Goal: Information Seeking & Learning: Learn about a topic

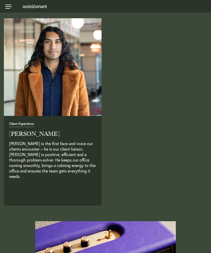
scroll to position [1800, 0]
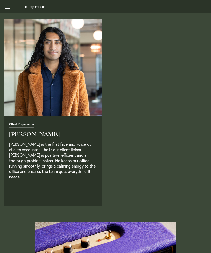
click at [32, 111] on img at bounding box center [53, 68] width 98 height 98
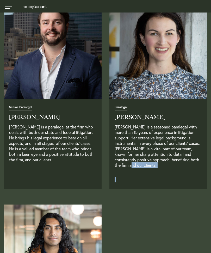
scroll to position [1615, 0]
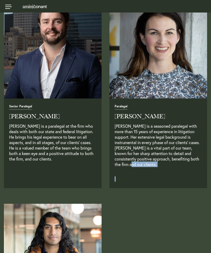
click at [9, 6] on link at bounding box center [8, 6] width 16 height 13
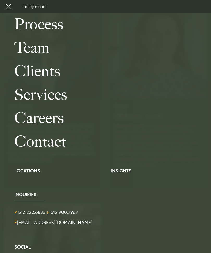
click at [34, 65] on link "Clients" at bounding box center [110, 70] width 193 height 23
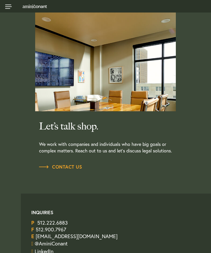
scroll to position [659, 0]
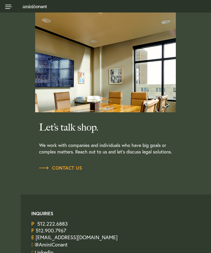
click at [7, 9] on link at bounding box center [8, 6] width 16 height 13
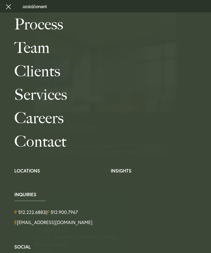
click at [40, 44] on link "Team" at bounding box center [110, 47] width 193 height 23
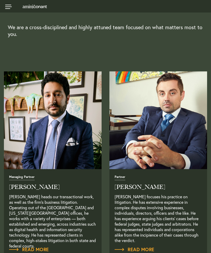
scroll to position [118, 0]
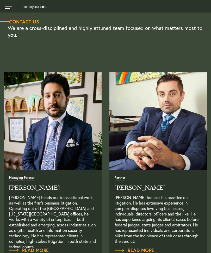
click at [151, 249] on span "Read More" at bounding box center [135, 250] width 40 height 5
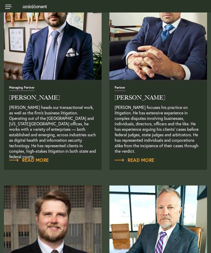
scroll to position [208, 0]
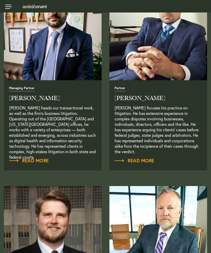
click at [28, 161] on span "Read More" at bounding box center [29, 160] width 40 height 5
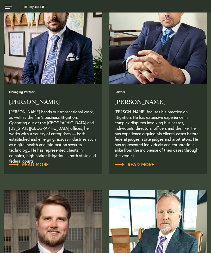
scroll to position [204, 0]
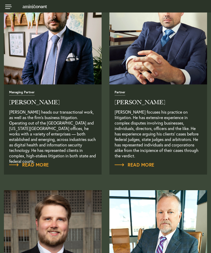
click at [44, 44] on img "Read Full Bio" at bounding box center [53, 36] width 98 height 98
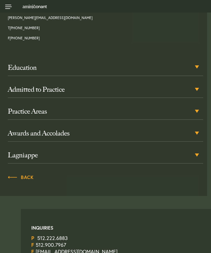
scroll to position [236, 0]
click at [53, 106] on div "Practice Areas" at bounding box center [106, 111] width 196 height 17
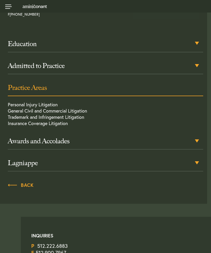
scroll to position [271, 0]
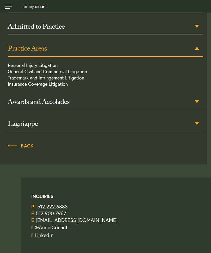
click at [49, 103] on h3 "Awards and Accolades" at bounding box center [106, 102] width 196 height 8
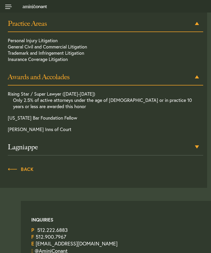
scroll to position [325, 0]
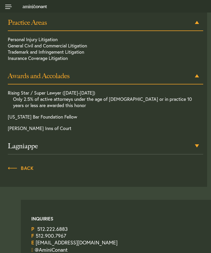
click at [17, 147] on h3 "Lagniappe" at bounding box center [106, 146] width 196 height 8
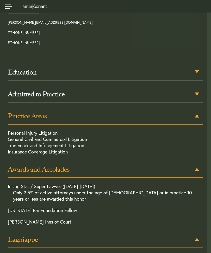
scroll to position [231, 0]
click at [23, 99] on div "Admitted to Practice" at bounding box center [106, 94] width 196 height 17
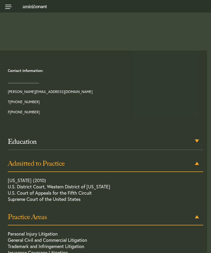
scroll to position [117, 0]
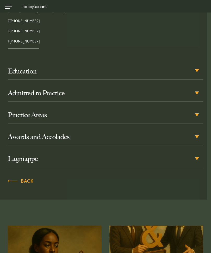
scroll to position [248, 0]
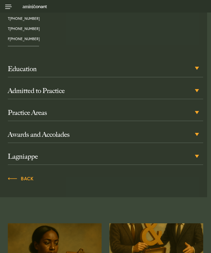
click at [18, 152] on h3 "Lagniappe" at bounding box center [106, 156] width 196 height 8
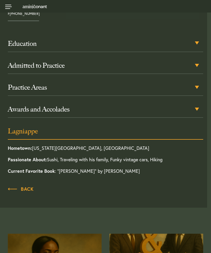
scroll to position [322, 0]
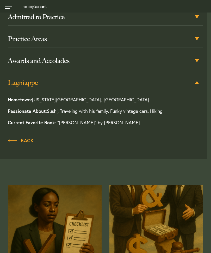
click at [26, 57] on h3 "Awards and Accolades" at bounding box center [106, 61] width 196 height 8
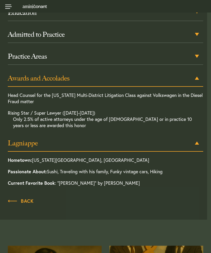
scroll to position [300, 0]
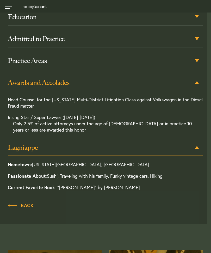
click at [30, 57] on h3 "Practice Areas" at bounding box center [106, 61] width 196 height 8
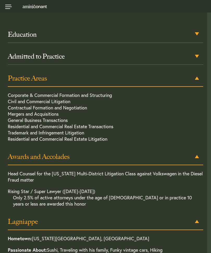
scroll to position [278, 0]
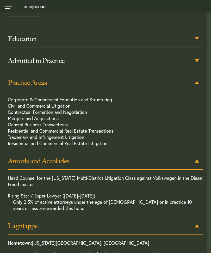
click at [27, 57] on h3 "Admitted to Practice" at bounding box center [106, 61] width 196 height 8
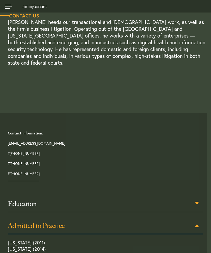
scroll to position [107, 0]
